Goal: Task Accomplishment & Management: Manage account settings

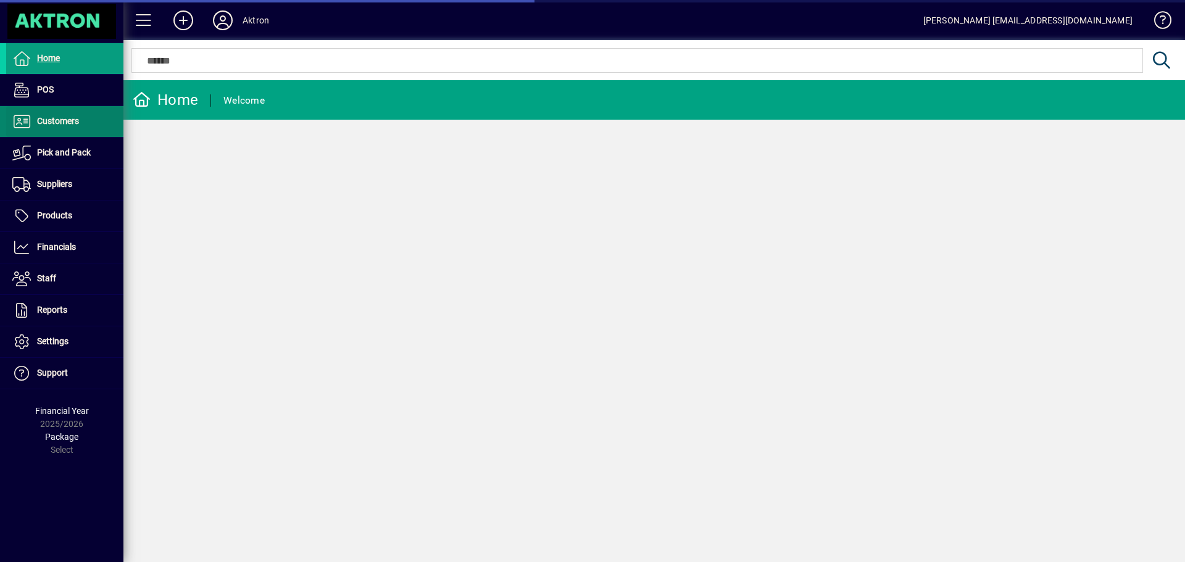
click at [72, 114] on span at bounding box center [64, 122] width 117 height 30
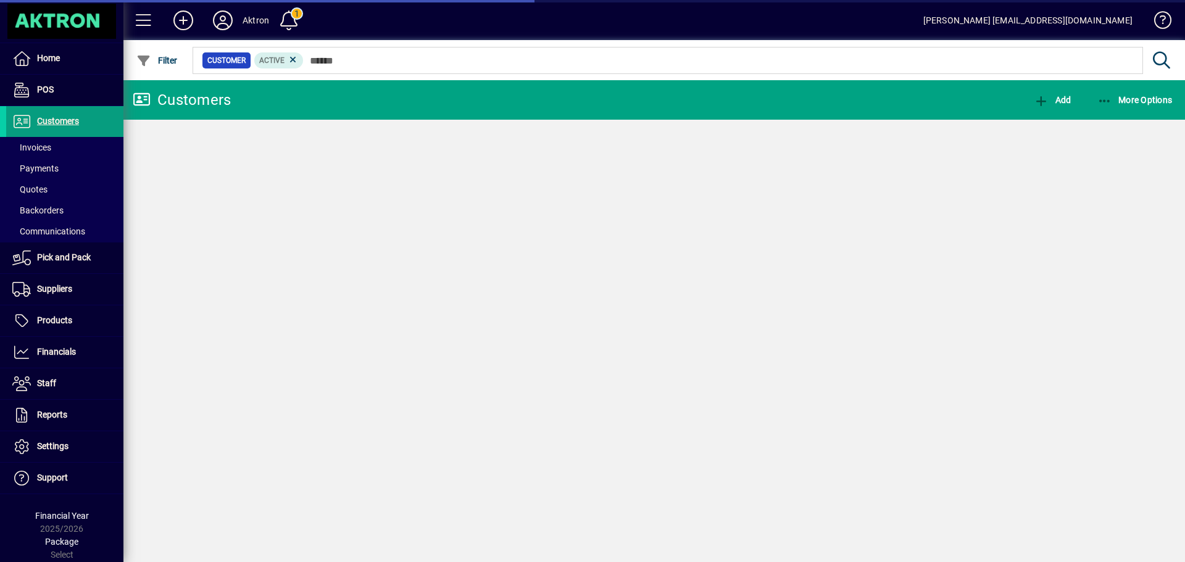
click at [33, 143] on span "Invoices" at bounding box center [31, 148] width 39 height 10
